Goal: Understand process/instructions: Learn how to perform a task or action

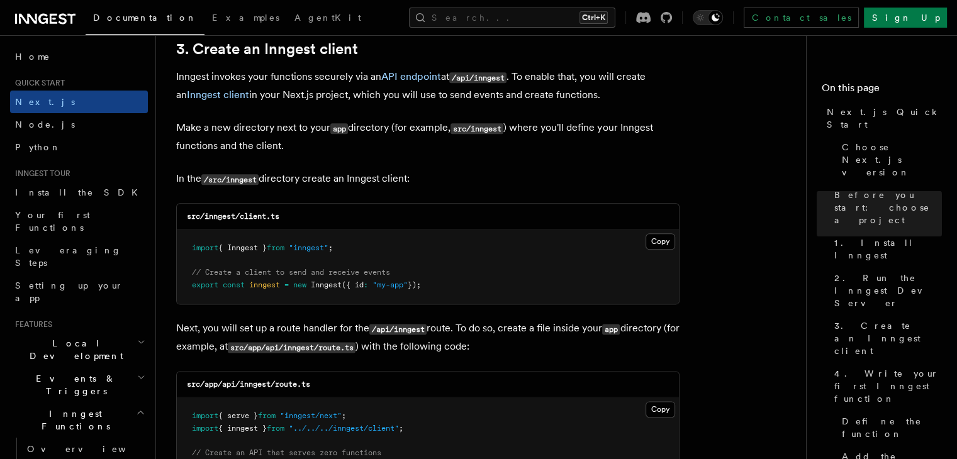
scroll to position [1497, 0]
click at [657, 240] on button "Copy Copied" at bounding box center [661, 241] width 30 height 16
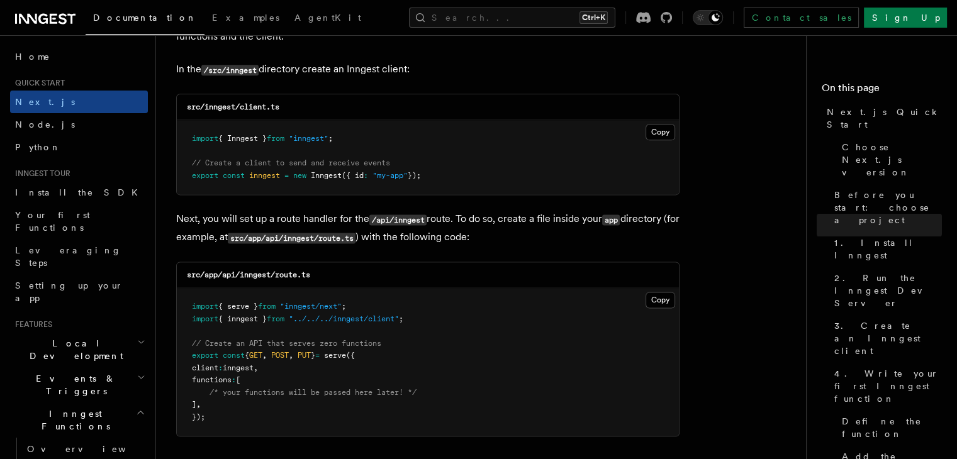
scroll to position [1653, 0]
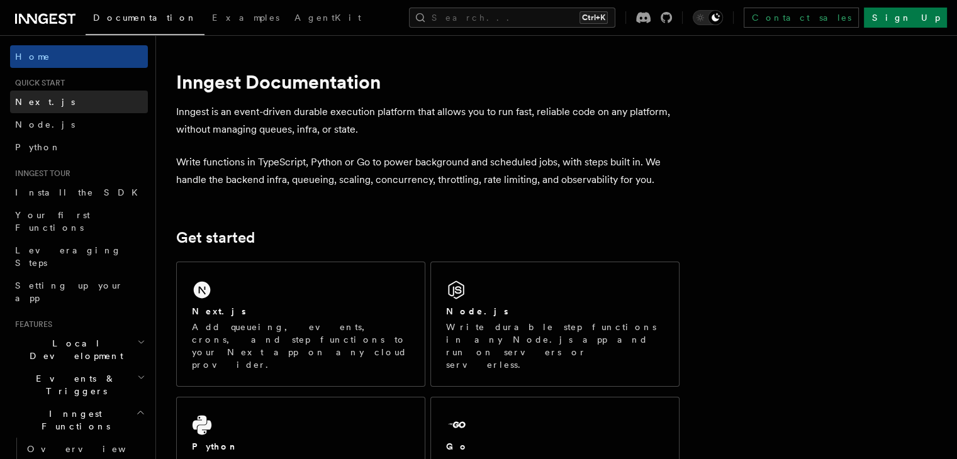
click at [38, 103] on span "Next.js" at bounding box center [45, 102] width 60 height 10
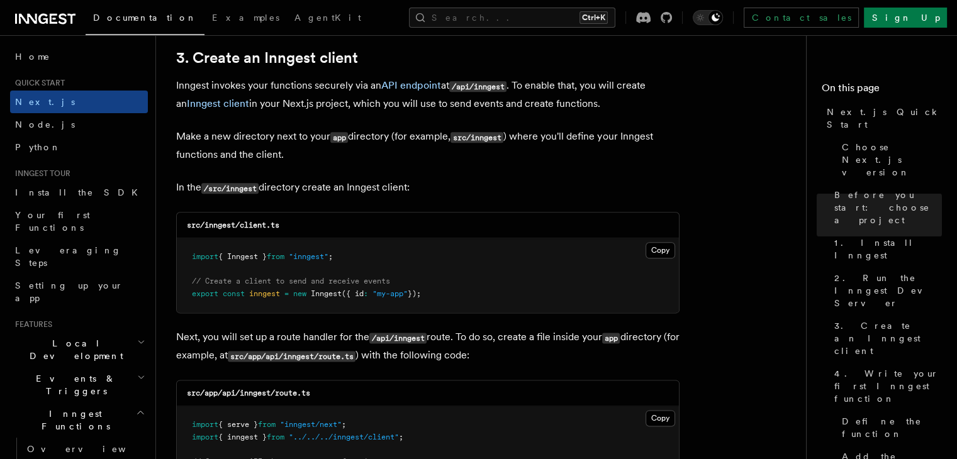
scroll to position [1489, 0]
